Goal: Use online tool/utility: Utilize a website feature to perform a specific function

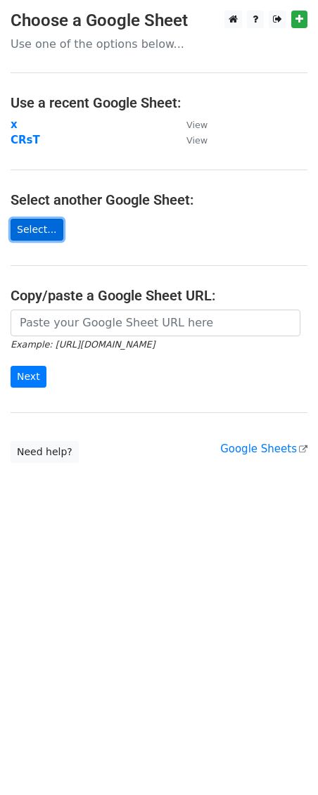
click at [40, 231] on link "Select..." at bounding box center [37, 230] width 53 height 22
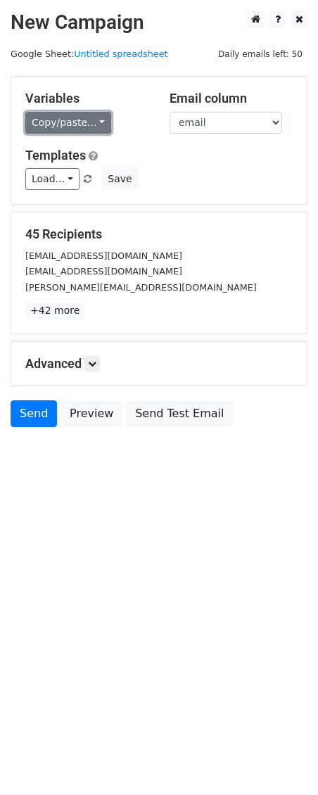
click at [101, 120] on link "Copy/paste..." at bounding box center [68, 123] width 86 height 22
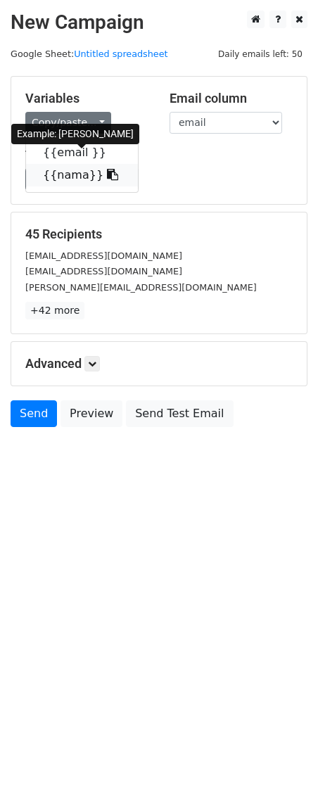
click at [107, 176] on icon at bounding box center [112, 174] width 11 height 11
